Goal: Book appointment/travel/reservation

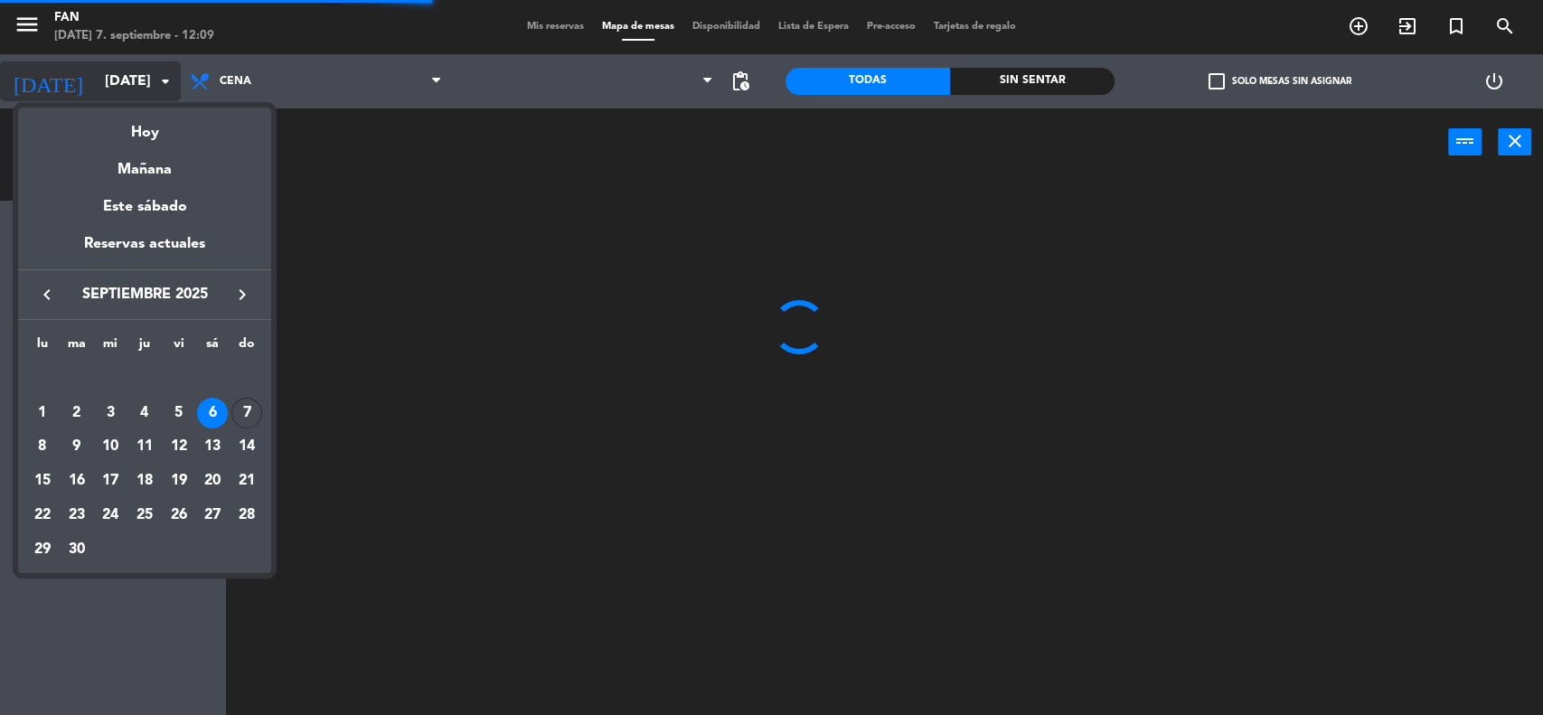
click at [118, 93] on div at bounding box center [771, 357] width 1543 height 715
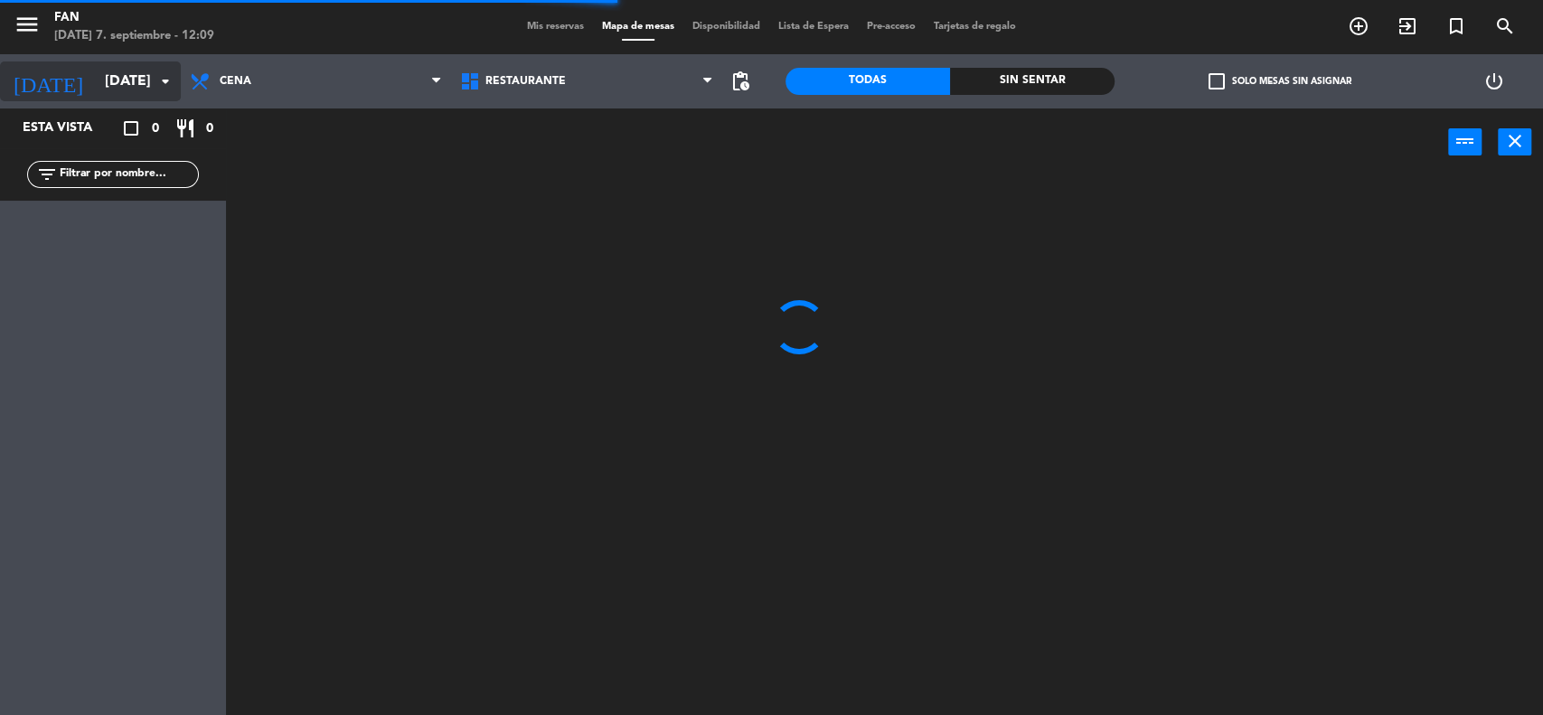
click at [118, 93] on input "[DATE]" at bounding box center [191, 81] width 191 height 35
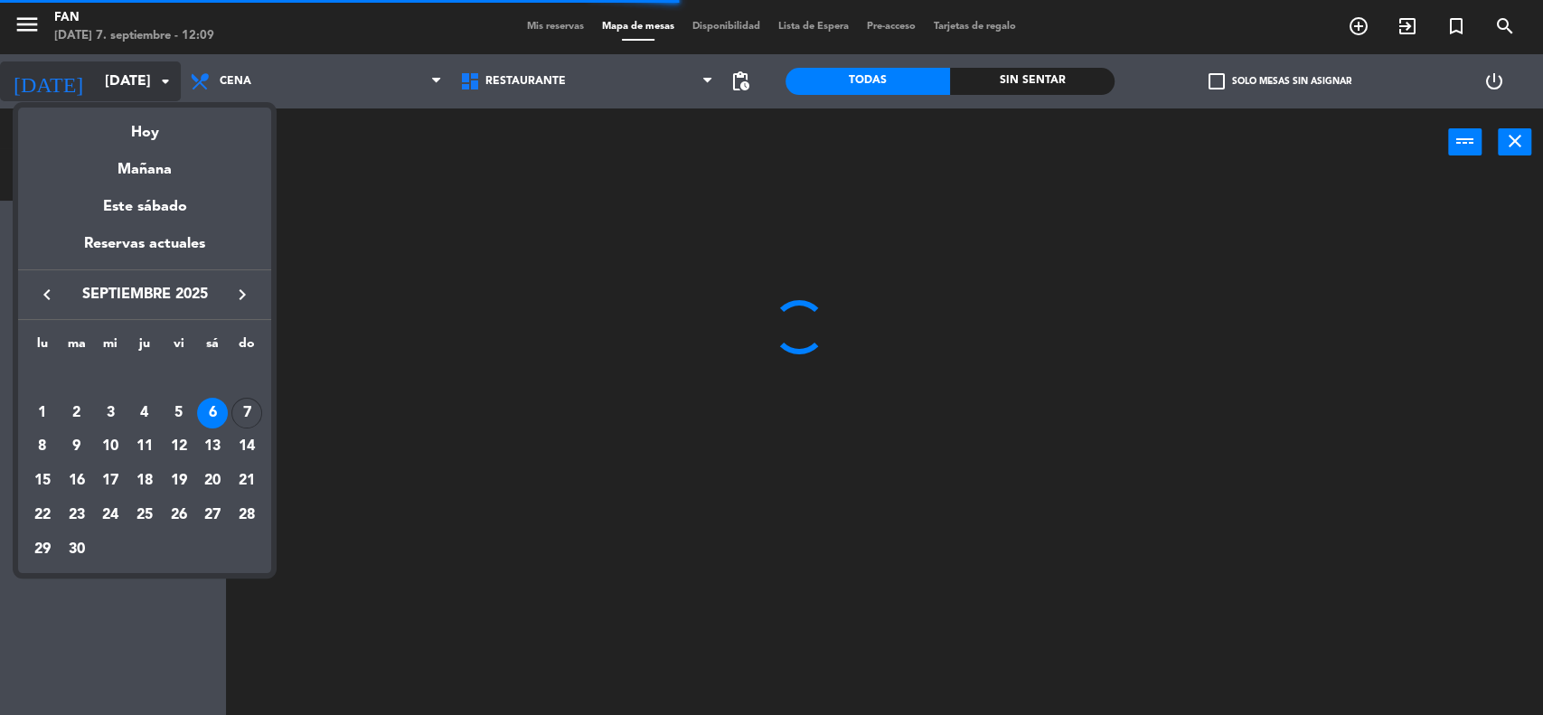
click at [118, 93] on div at bounding box center [771, 357] width 1543 height 715
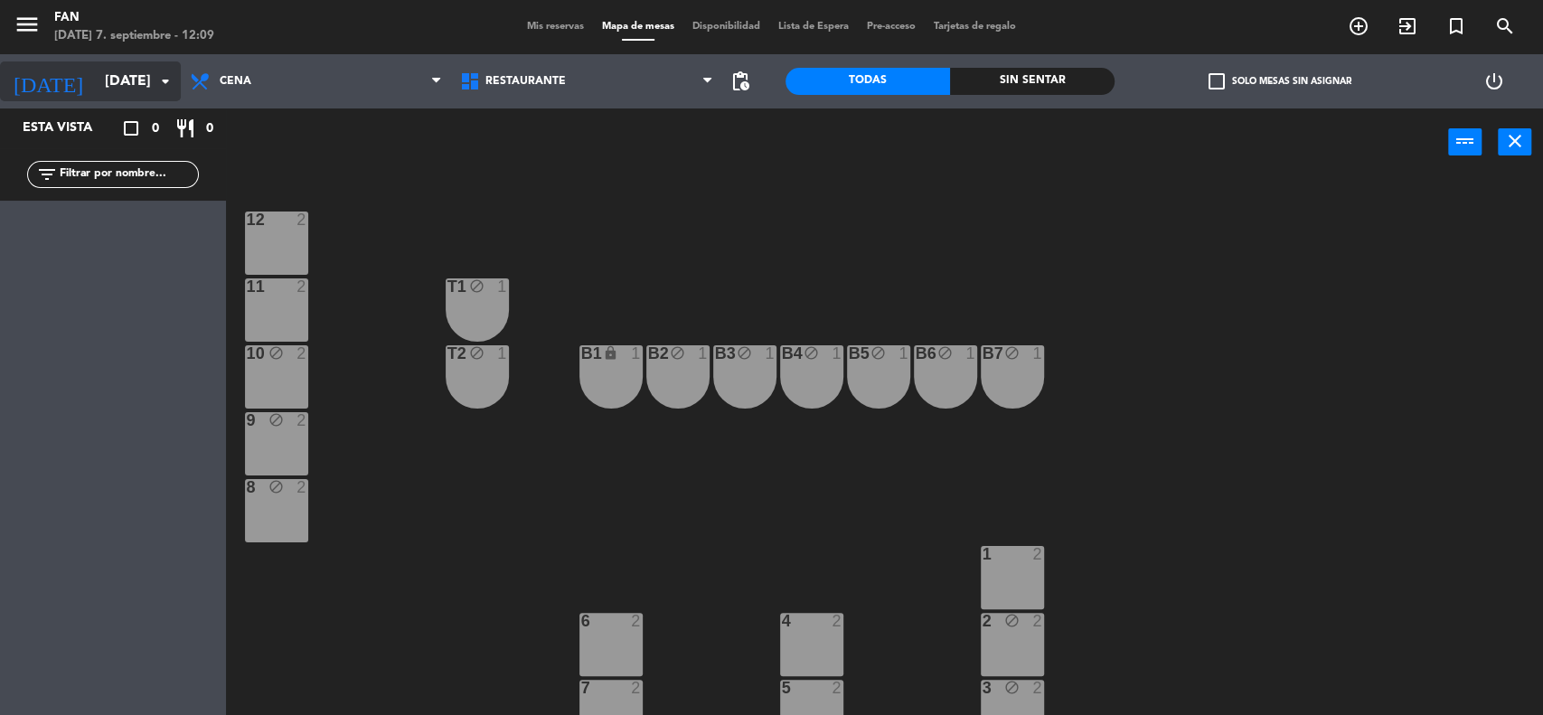
click at [118, 84] on input "[DATE]" at bounding box center [191, 81] width 191 height 35
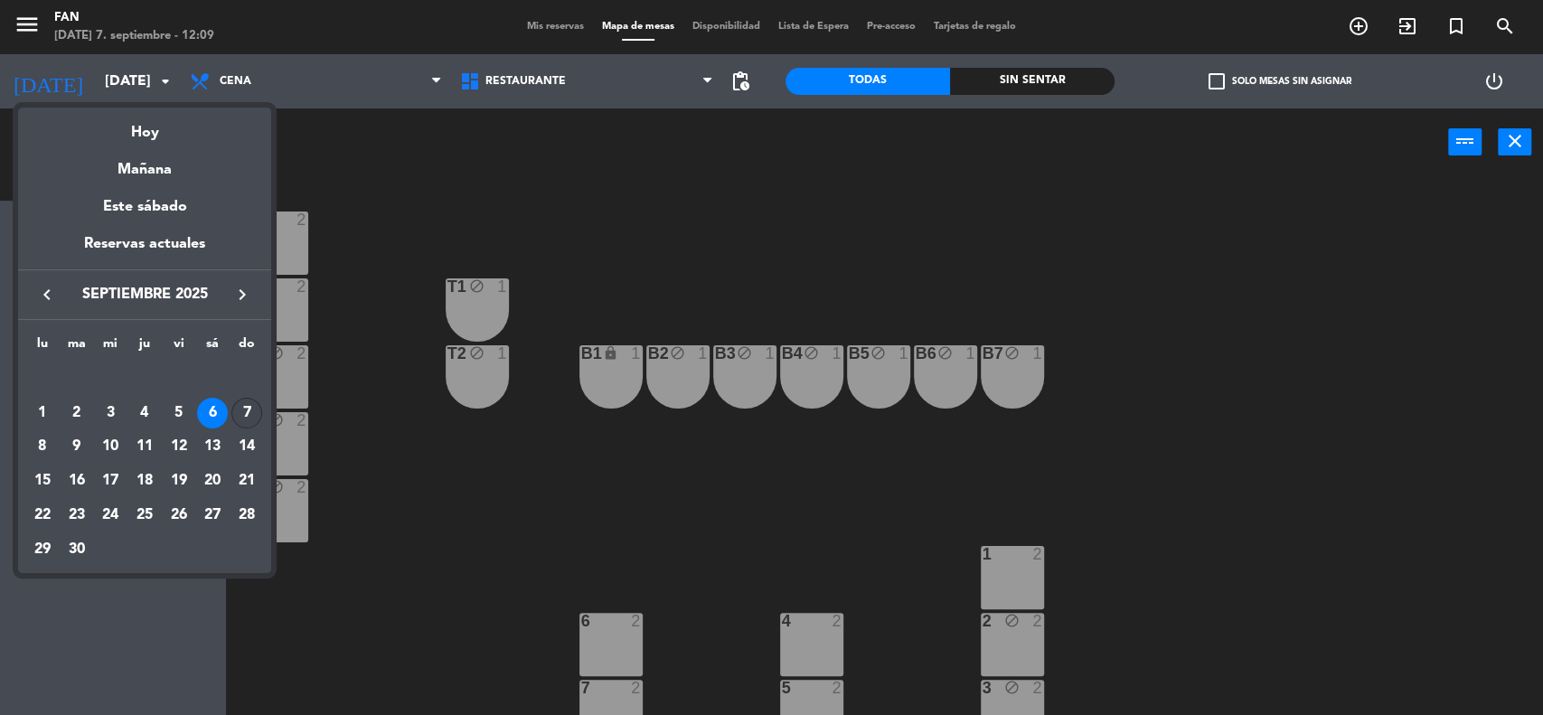
click at [244, 410] on div "7" at bounding box center [246, 413] width 31 height 31
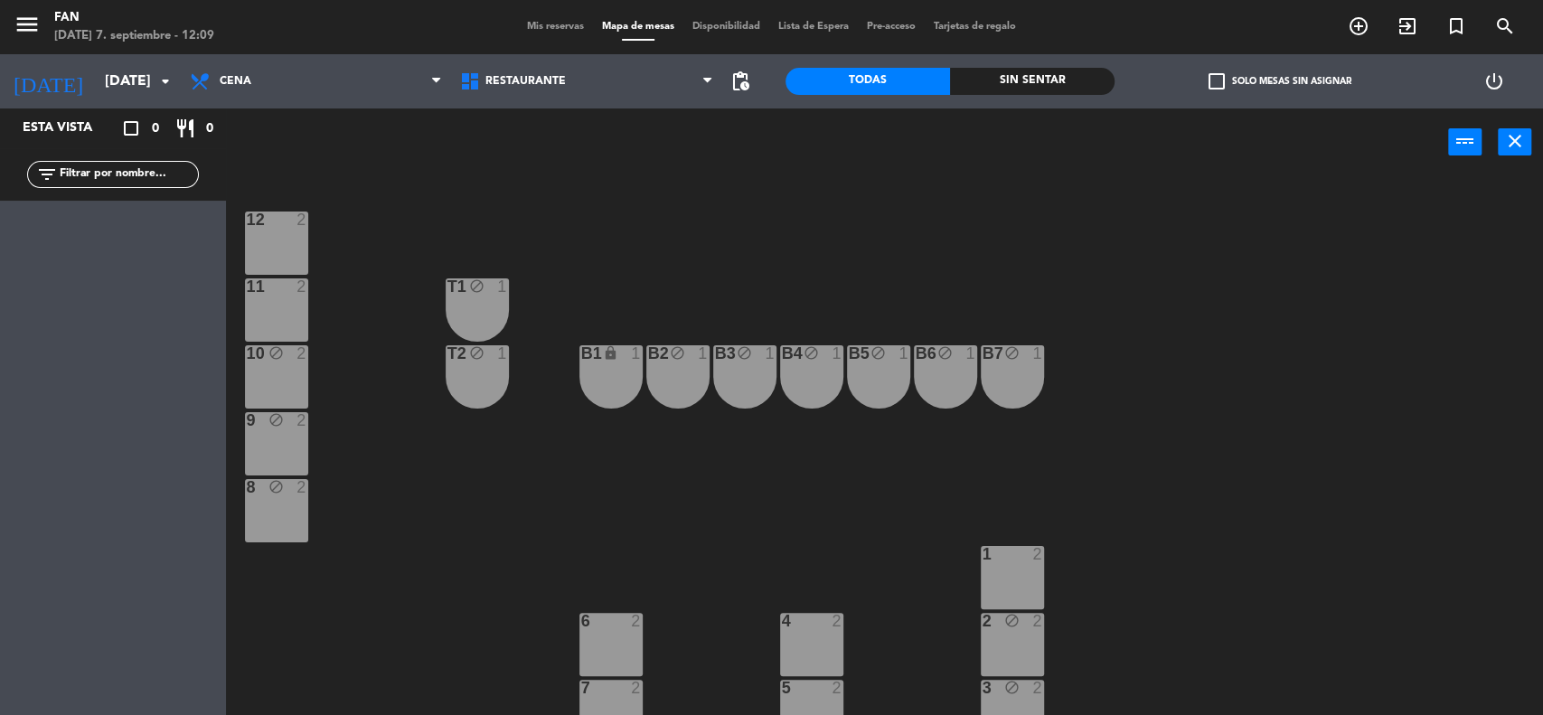
type input "[DATE]"
click at [227, 80] on span "Cena" at bounding box center [236, 81] width 32 height 13
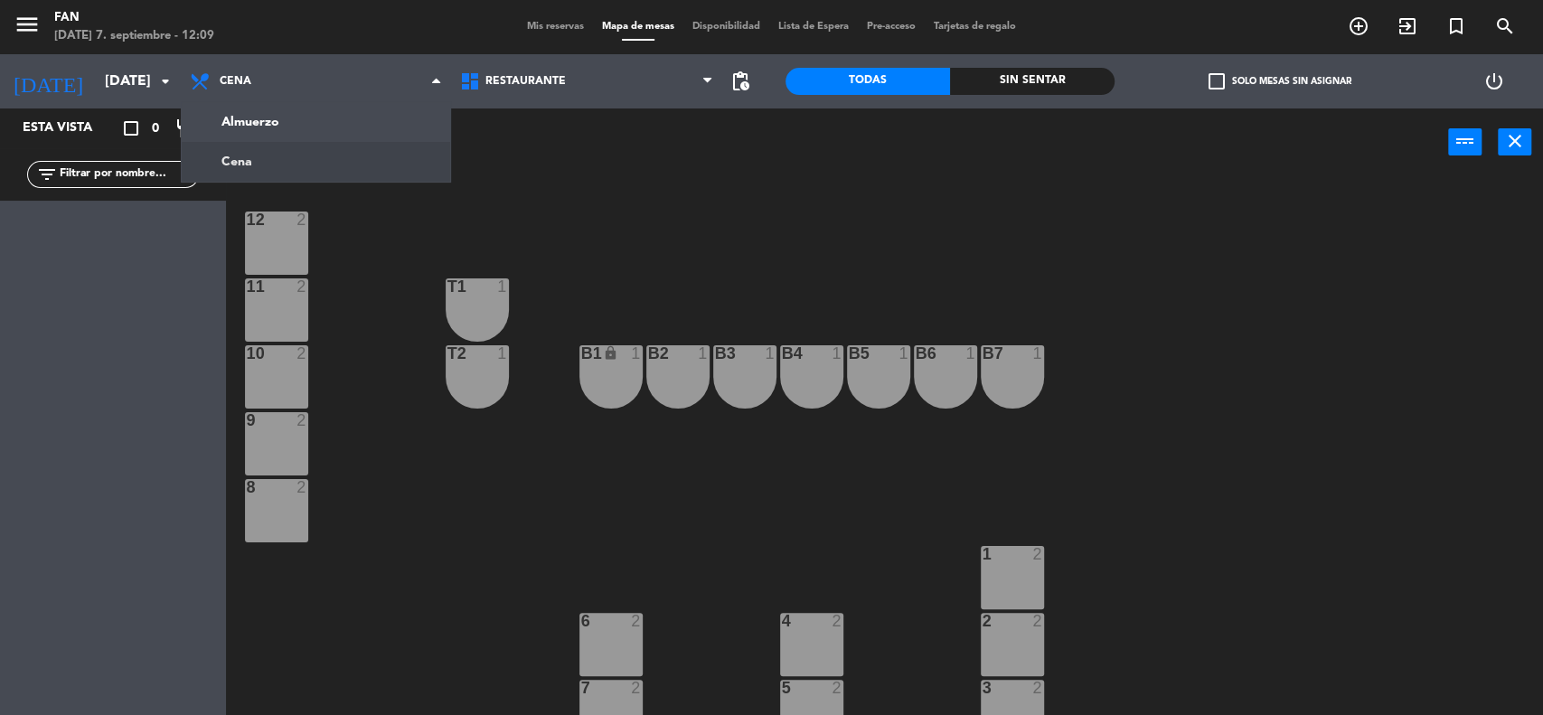
click at [231, 102] on div "Almuerzo Cena Cena Almuerzo Cena" at bounding box center [316, 81] width 270 height 54
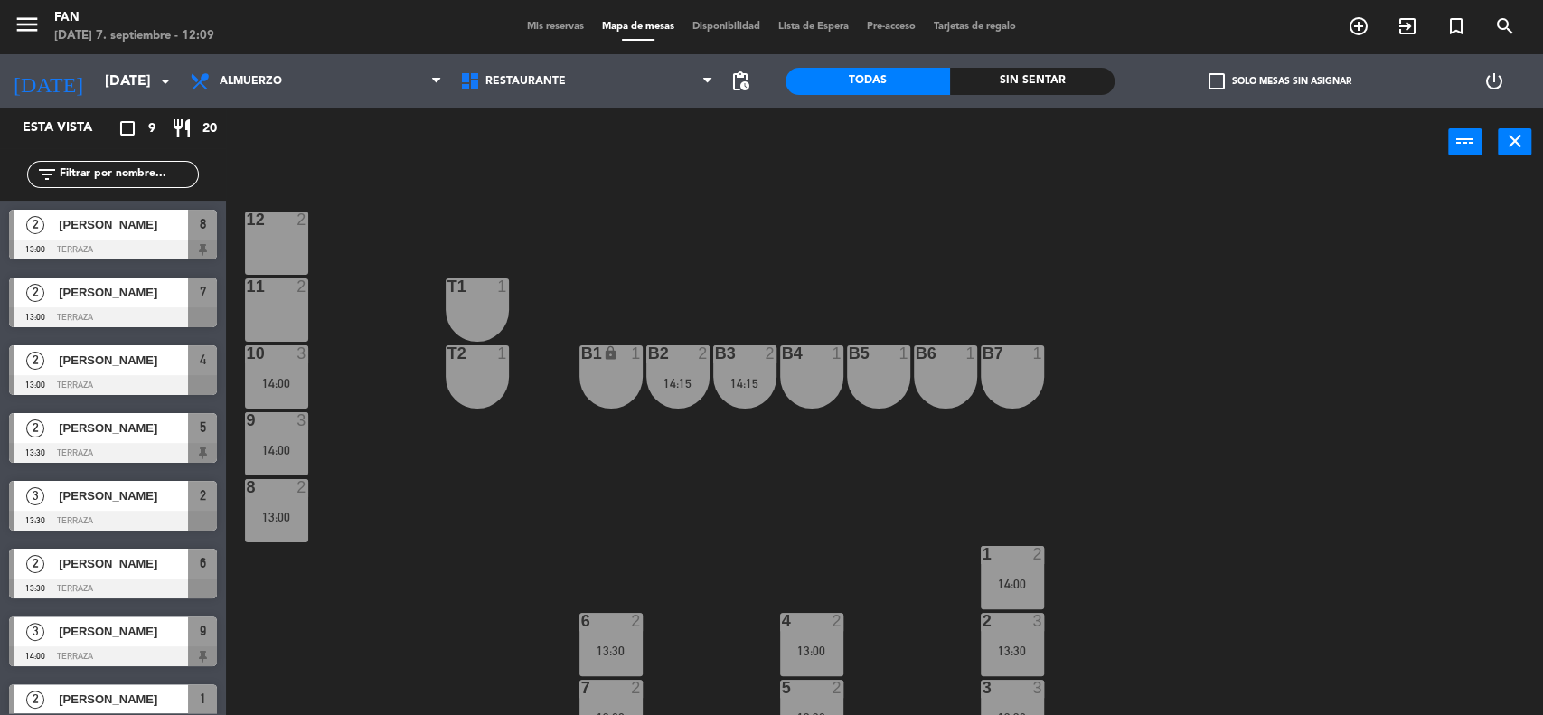
click at [432, 229] on div "12 2 11 2 T1 1 10 3 14:00 T2 1 B1 lock 1 B2 2 14:15 B3 2 14:15 B4 1 B5 1 B6 1 B…" at bounding box center [892, 448] width 1302 height 539
drag, startPoint x: 406, startPoint y: 489, endPoint x: 758, endPoint y: 549, distance: 356.7
click at [758, 549] on div "12 2 11 2 T1 1 10 3 14:00 T2 1 B1 lock 1 B2 2 14:15 B3 2 14:15 B4 1 B5 1 B6 1 B…" at bounding box center [892, 448] width 1302 height 539
